Goal: Task Accomplishment & Management: Use online tool/utility

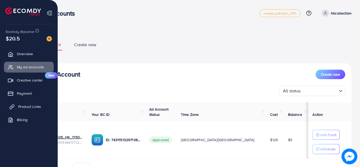
click at [23, 103] on link "Product Links" at bounding box center [29, 107] width 50 height 11
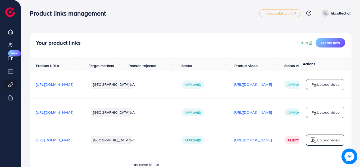
drag, startPoint x: 360, startPoint y: 47, endPoint x: 354, endPoint y: 54, distance: 9.6
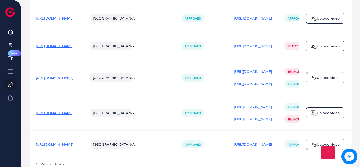
scroll to position [332, 0]
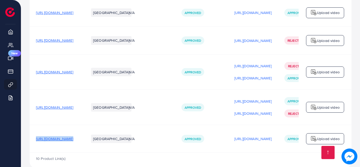
drag, startPoint x: 36, startPoint y: 129, endPoint x: 125, endPoint y: 140, distance: 89.9
click at [125, 140] on tr "[URL][DOMAIN_NAME] Pakistan N/A Approved [URL][DOMAIN_NAME] Approved Upload vid…" at bounding box center [207, 139] width 354 height 28
copy span "[URL][DOMAIN_NAME]"
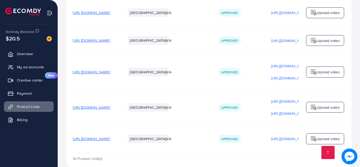
drag, startPoint x: 74, startPoint y: 128, endPoint x: 155, endPoint y: 133, distance: 81.6
click at [119, 133] on td "[URL][DOMAIN_NAME]" at bounding box center [92, 139] width 53 height 28
copy span "[URL][DOMAIN_NAME]"
click at [109, 136] on span "[URL][DOMAIN_NAME]" at bounding box center [91, 138] width 37 height 5
